Goal: Check status: Check status

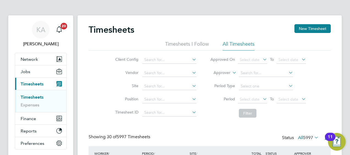
drag, startPoint x: 95, startPoint y: 112, endPoint x: 92, endPoint y: 113, distance: 3.4
click at [94, 113] on div "Client Config Vendor Site Position Timesheet ID Approved On Select date To Sele…" at bounding box center [210, 86] width 242 height 70
click at [218, 97] on label "Period" at bounding box center [222, 99] width 25 height 5
click at [29, 96] on link "Timesheets" at bounding box center [32, 97] width 23 height 5
click at [262, 99] on icon at bounding box center [262, 99] width 0 height 8
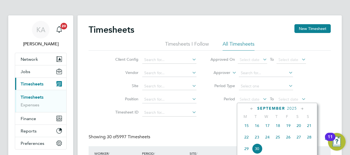
click at [246, 128] on span "15" at bounding box center [246, 125] width 10 height 10
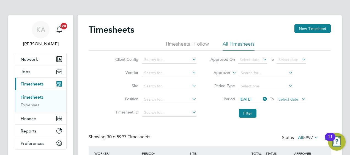
drag, startPoint x: 289, startPoint y: 99, endPoint x: 298, endPoint y: 99, distance: 8.3
click at [289, 99] on span "Select date" at bounding box center [288, 99] width 20 height 5
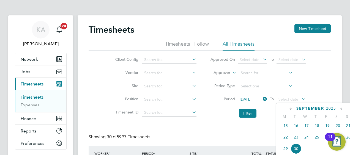
click at [347, 127] on span "21" at bounding box center [348, 125] width 10 height 10
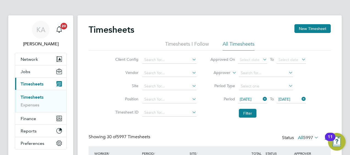
click at [175, 56] on li "Client Config" at bounding box center [155, 59] width 97 height 13
click at [185, 59] on input at bounding box center [169, 60] width 54 height 8
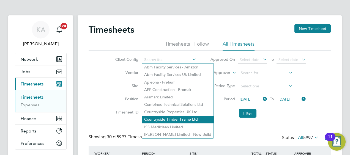
click at [175, 119] on li "Countryside Timber Frame Ltd" at bounding box center [178, 119] width 72 height 7
type input "Countryside Timber Frame Ltd"
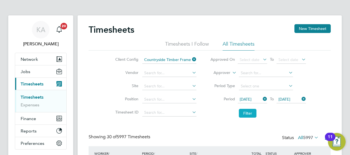
click at [251, 114] on button "Filter" at bounding box center [248, 113] width 18 height 9
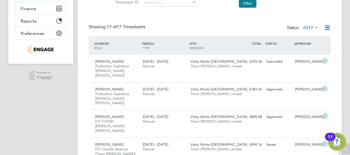
click at [313, 27] on icon at bounding box center [313, 28] width 0 height 8
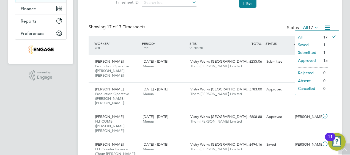
drag, startPoint x: 320, startPoint y: 15, endPoint x: 322, endPoint y: 19, distance: 4.7
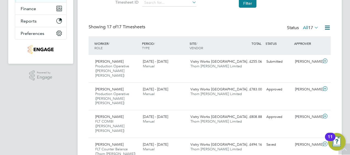
click at [327, 28] on icon at bounding box center [327, 27] width 7 height 7
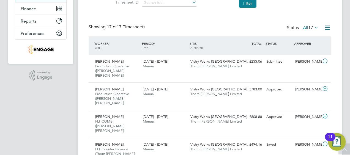
click at [313, 27] on icon at bounding box center [313, 28] width 0 height 8
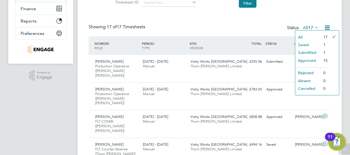
click at [307, 50] on li "Submitted" at bounding box center [307, 53] width 25 height 8
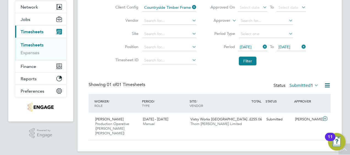
click at [328, 84] on icon at bounding box center [327, 85] width 7 height 7
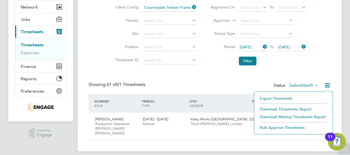
click at [282, 97] on li "Export Timesheets" at bounding box center [293, 99] width 73 height 8
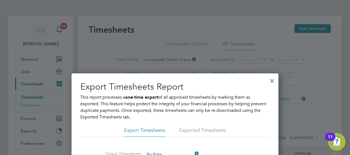
click at [273, 79] on div at bounding box center [272, 80] width 10 height 10
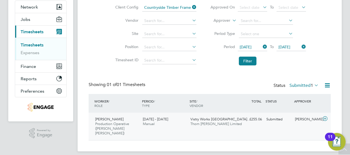
click at [309, 119] on div "[PERSON_NAME]" at bounding box center [307, 119] width 29 height 9
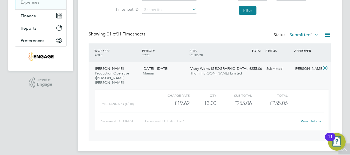
click at [311, 119] on link "View Details" at bounding box center [311, 121] width 20 height 5
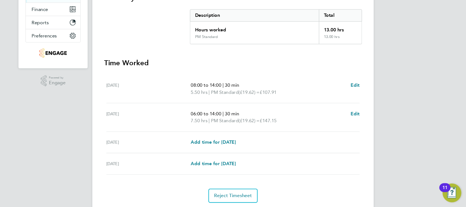
scroll to position [110, 0]
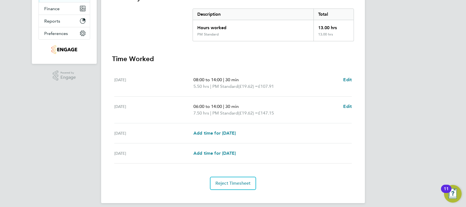
drag, startPoint x: 334, startPoint y: 1, endPoint x: 284, endPoint y: 60, distance: 77.4
click at [284, 60] on h3 "Time Worked" at bounding box center [233, 58] width 242 height 9
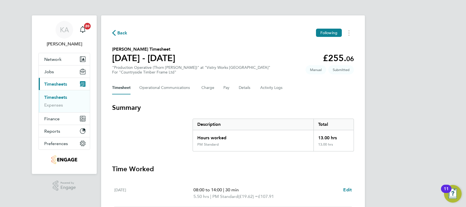
scroll to position [37, 0]
